Goal: Book appointment/travel/reservation

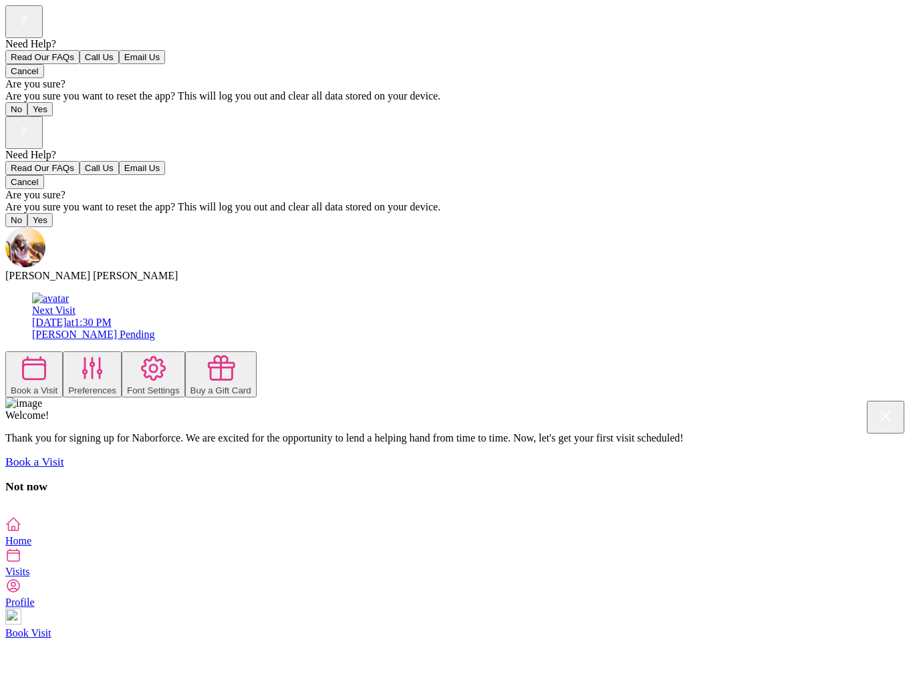
click at [267, 317] on div "[DATE] 1:30 PM" at bounding box center [470, 323] width 876 height 12
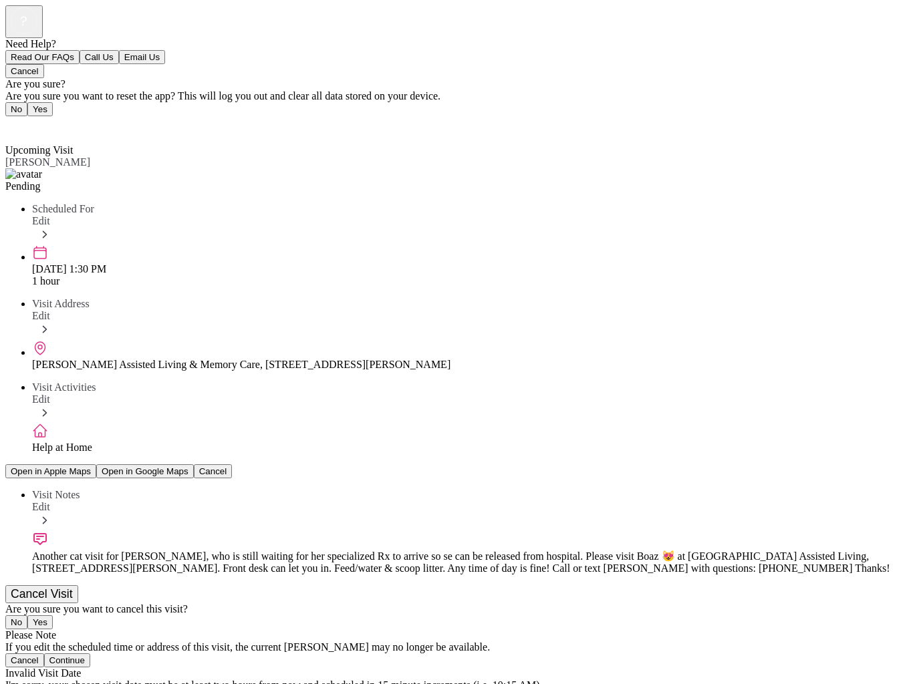
click at [50, 215] on span "Edit" at bounding box center [41, 220] width 18 height 11
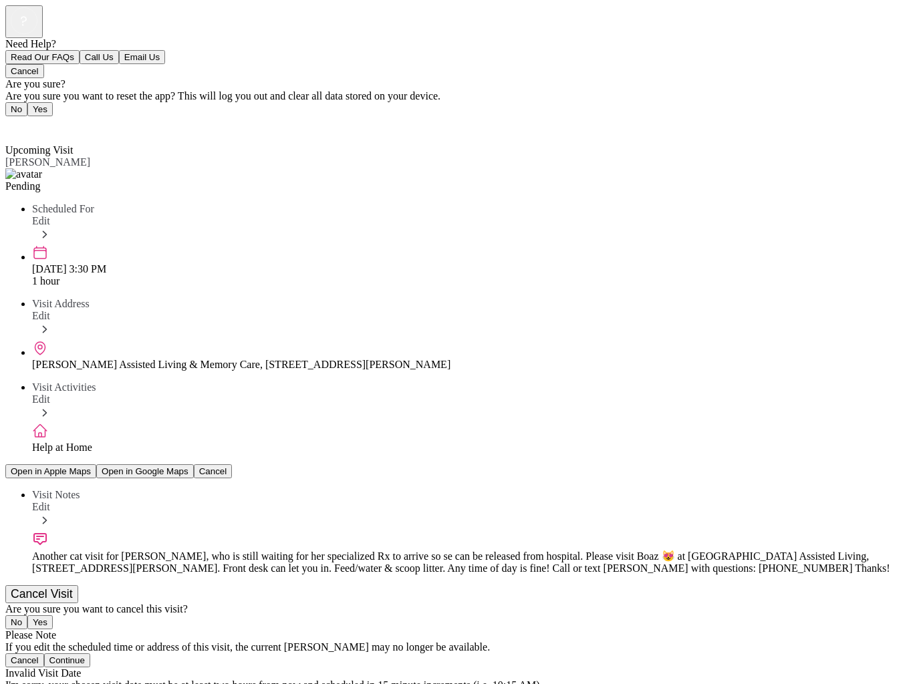
click at [35, 120] on span "Back" at bounding box center [24, 125] width 22 height 11
